Goal: Information Seeking & Learning: Learn about a topic

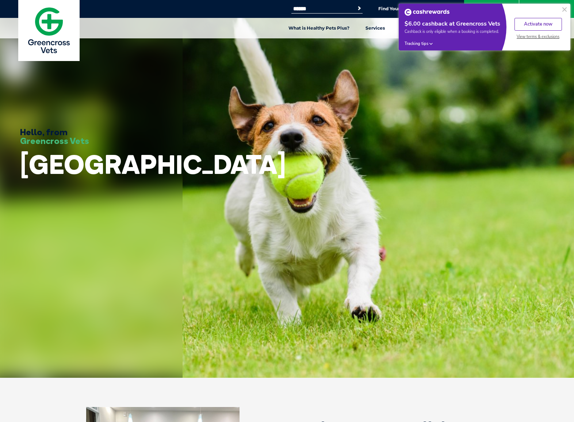
click at [553, 20] on button "Activate now" at bounding box center [537, 24] width 47 height 13
click at [561, 10] on button at bounding box center [564, 9] width 9 height 9
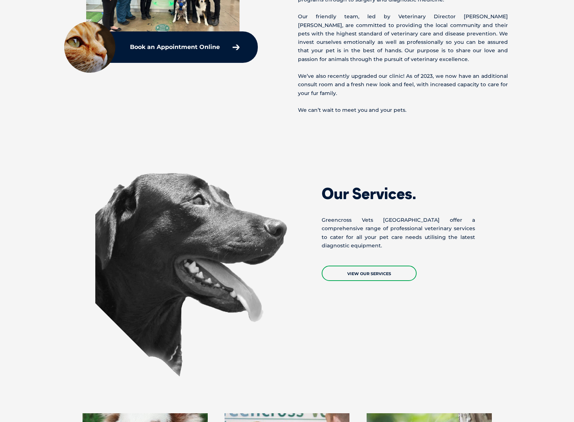
scroll to position [538, 0]
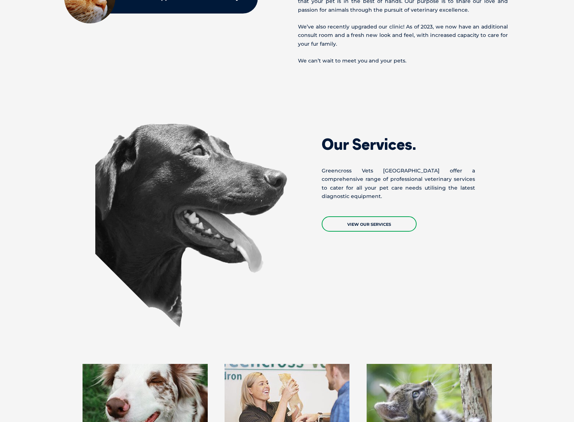
click at [345, 233] on div "Our Services. Greencross Vets North Parramatta offer a comprehensive range of p…" at bounding box center [287, 228] width 416 height 211
click at [353, 224] on link "View Our Services" at bounding box center [369, 223] width 95 height 15
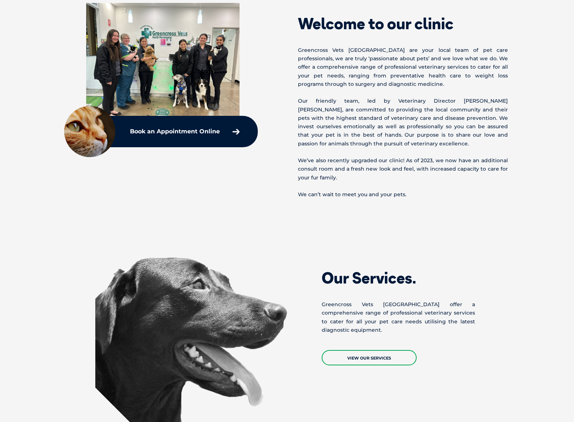
scroll to position [534, 0]
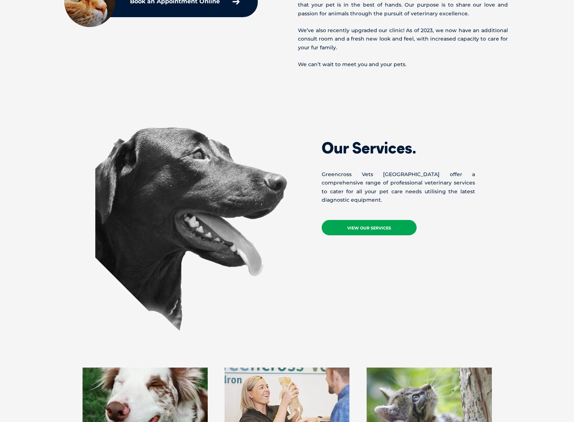
click at [363, 229] on link "View Our Services" at bounding box center [369, 227] width 95 height 15
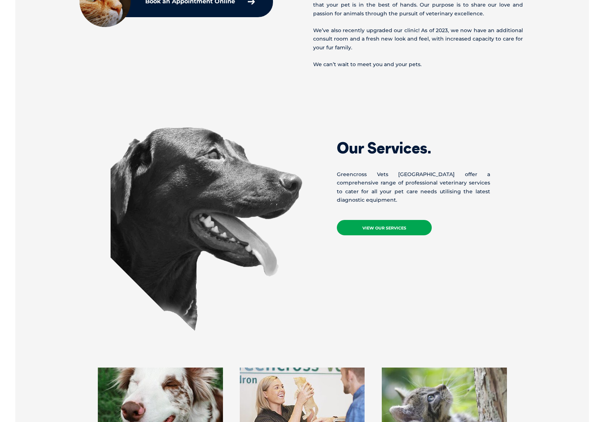
scroll to position [0, 0]
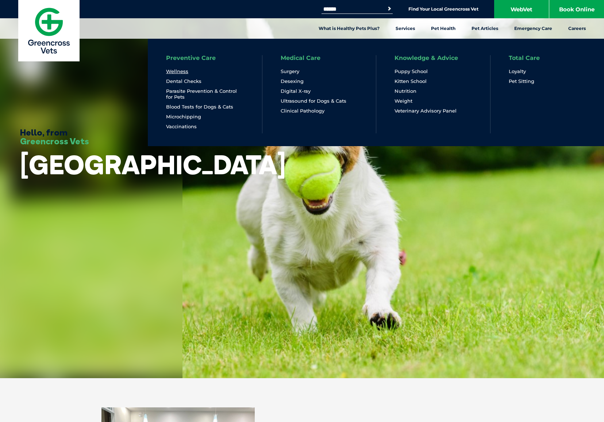
click at [174, 69] on link "Wellness" at bounding box center [177, 71] width 22 height 6
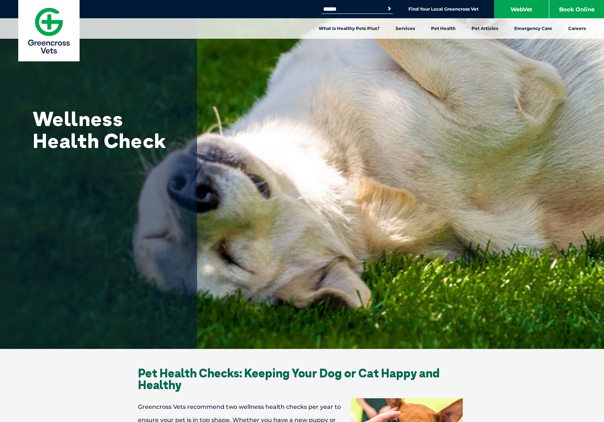
click at [64, 311] on div "Wellness Health Check" at bounding box center [98, 174] width 197 height 349
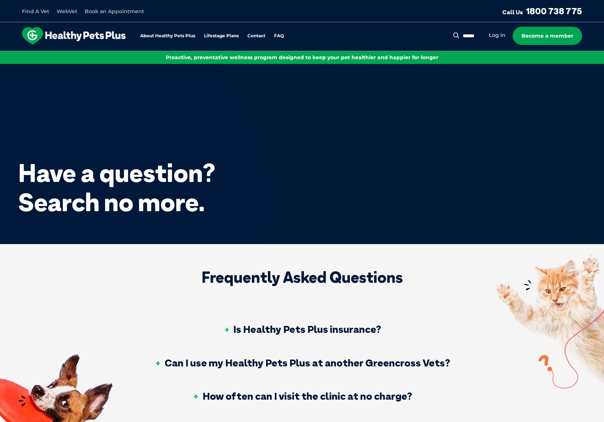
click at [513, 32] on li "Become a member" at bounding box center [547, 36] width 69 height 18
click at [492, 38] on link "Log in" at bounding box center [497, 35] width 16 height 7
